Goal: Navigation & Orientation: Understand site structure

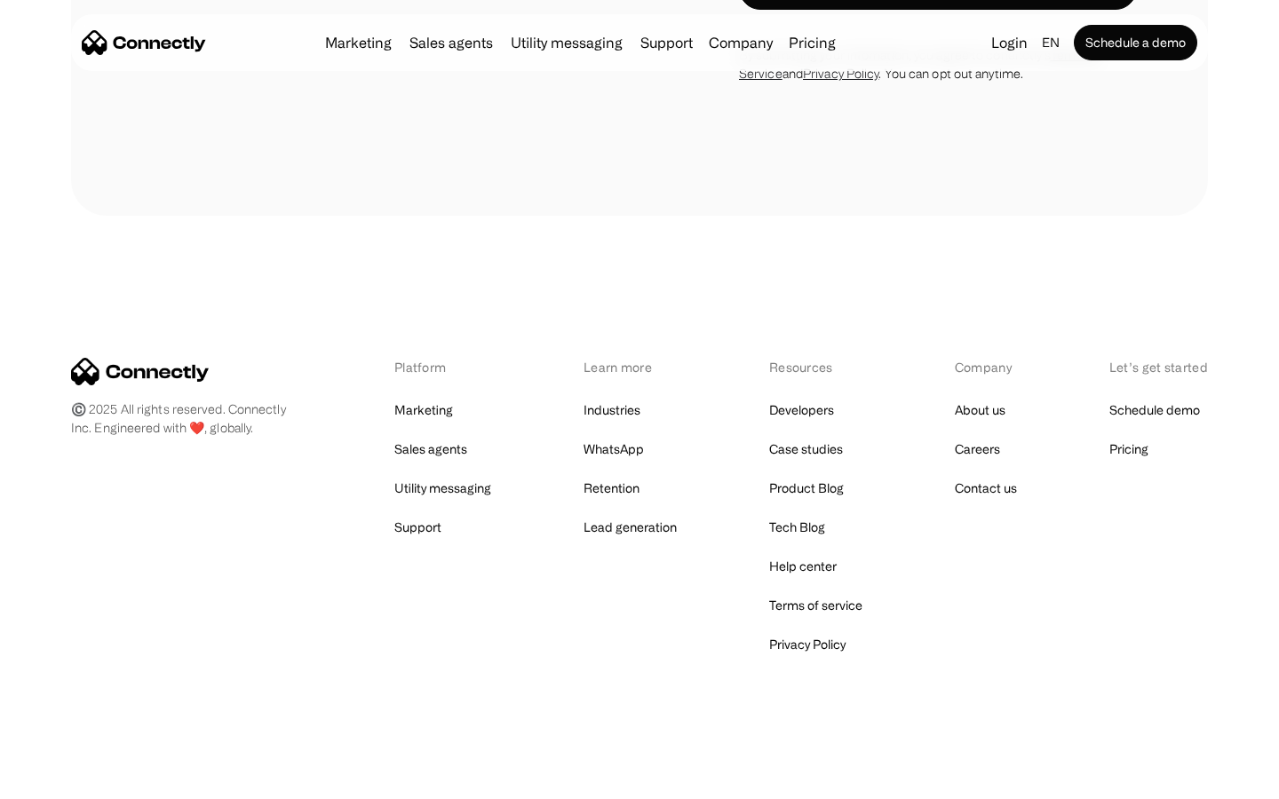
scroll to position [6319, 0]
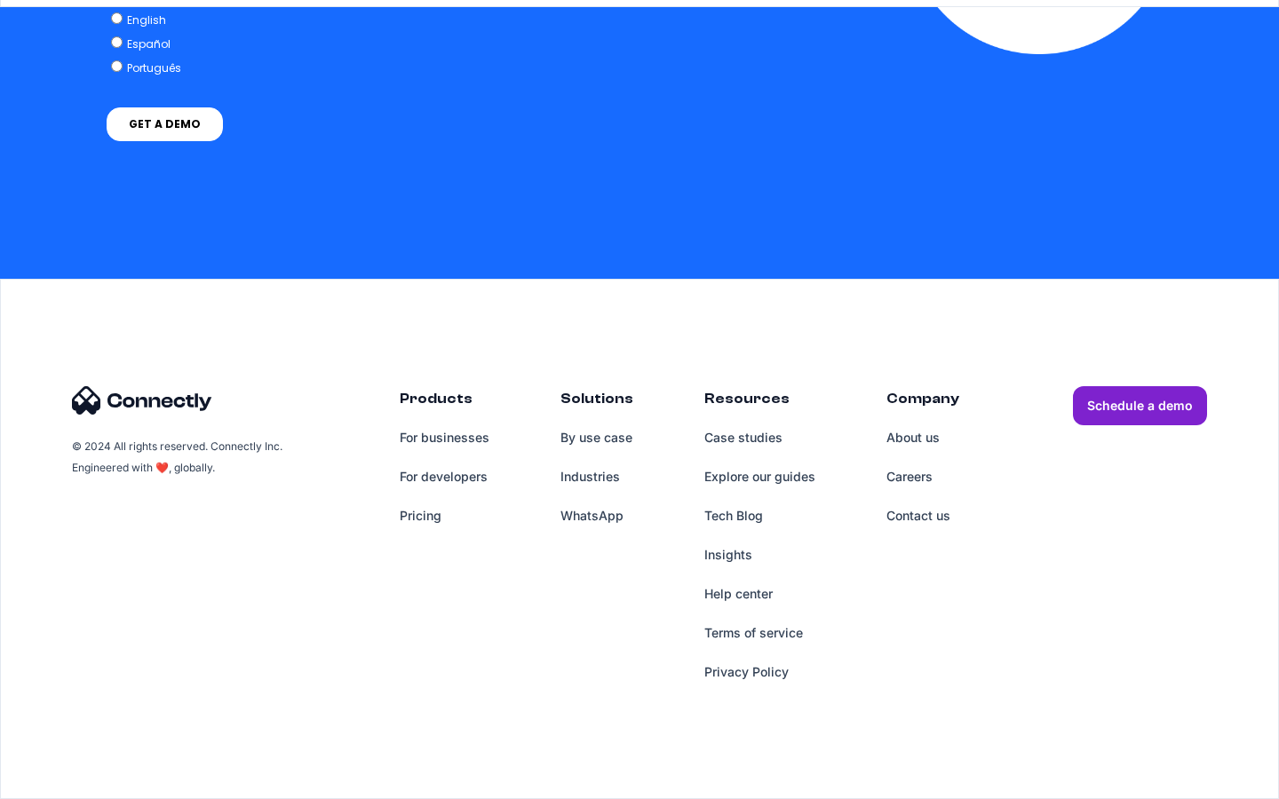
scroll to position [7320, 0]
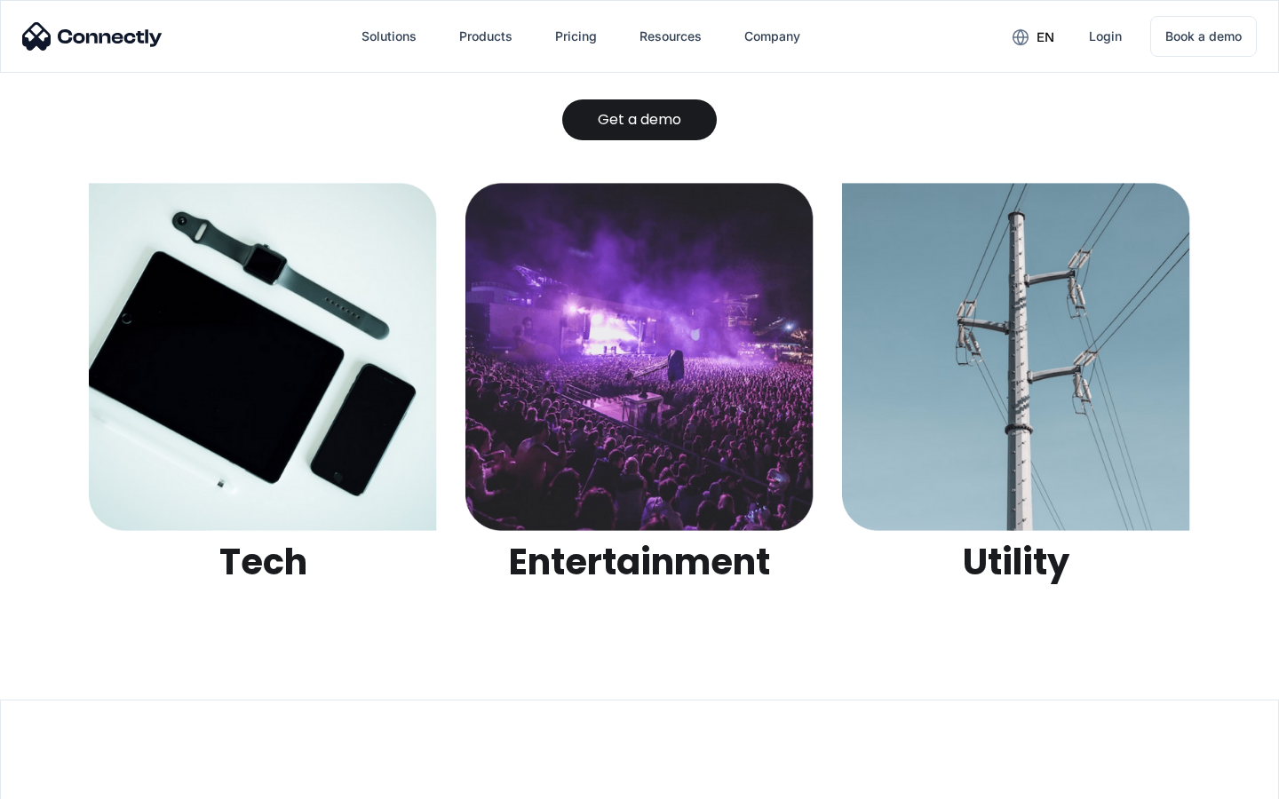
scroll to position [5603, 0]
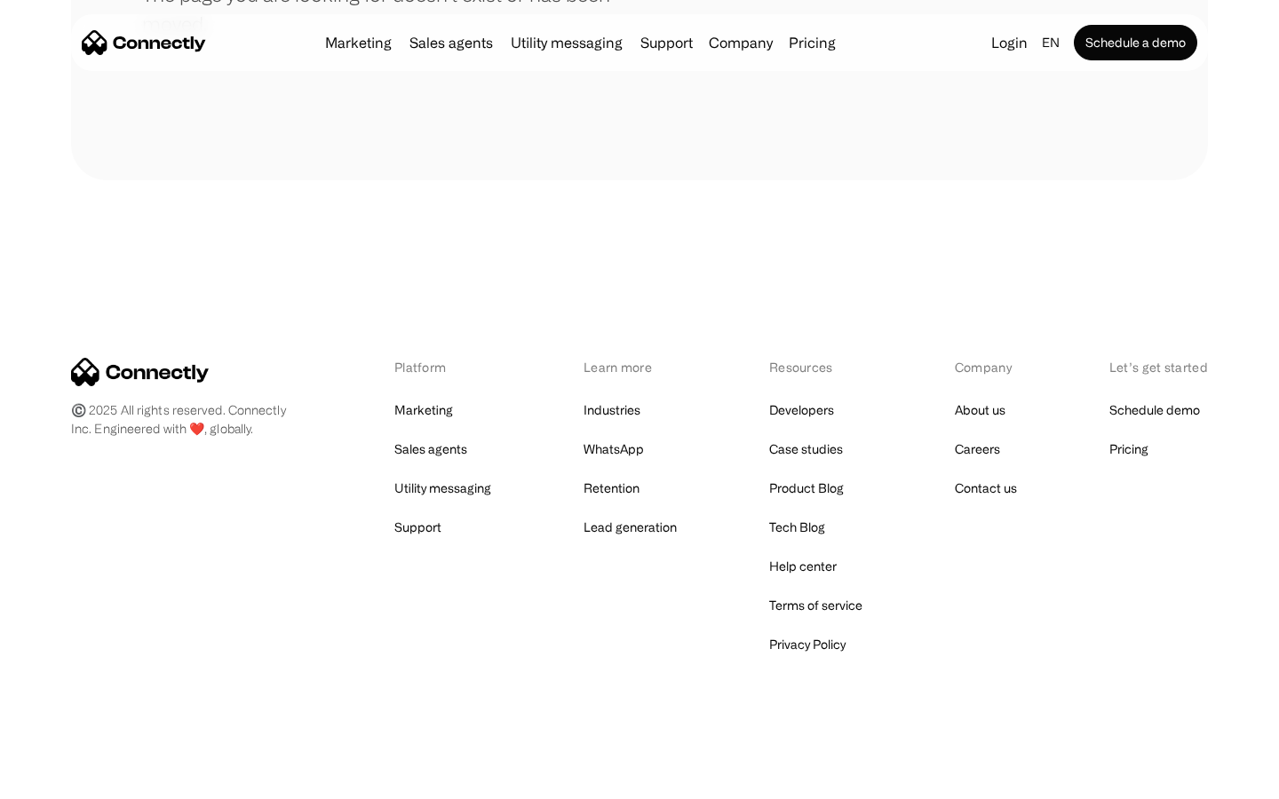
scroll to position [324, 0]
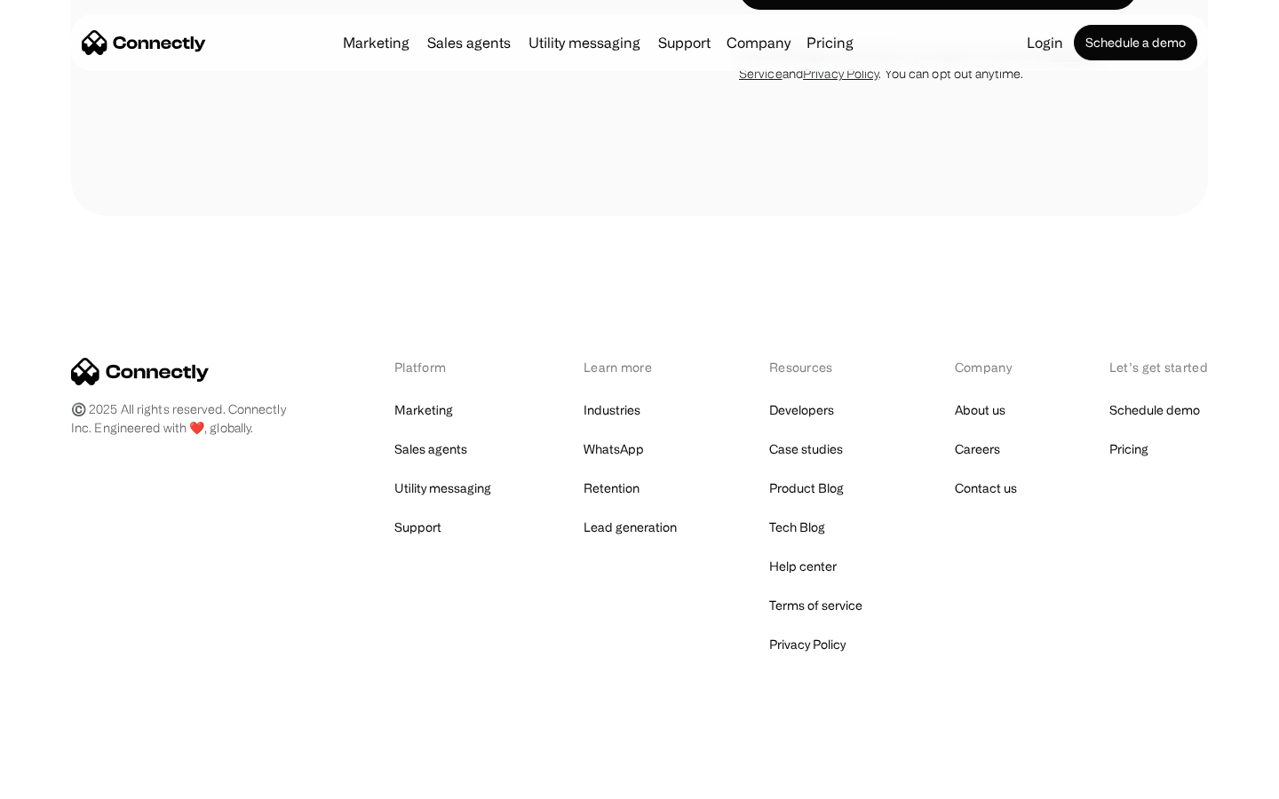
scroll to position [3003, 0]
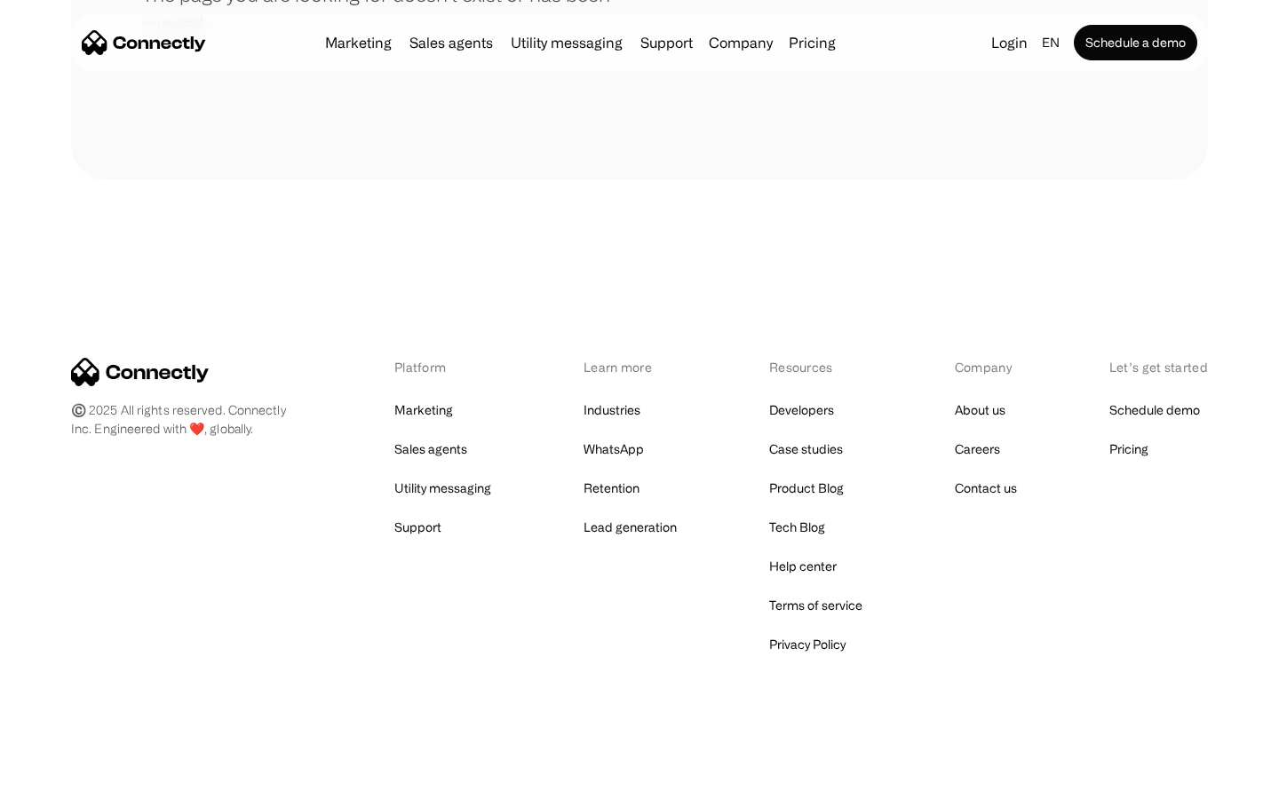
scroll to position [324, 0]
